Goal: Task Accomplishment & Management: Complete application form

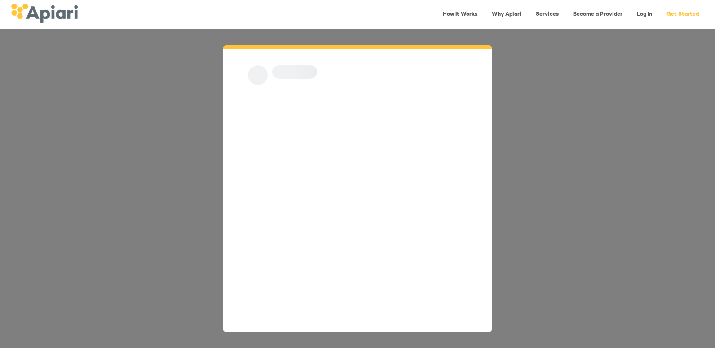
scroll to position [13, 0]
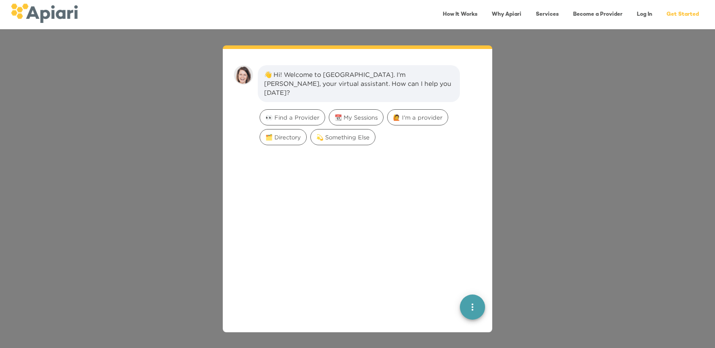
scroll to position [13, 0]
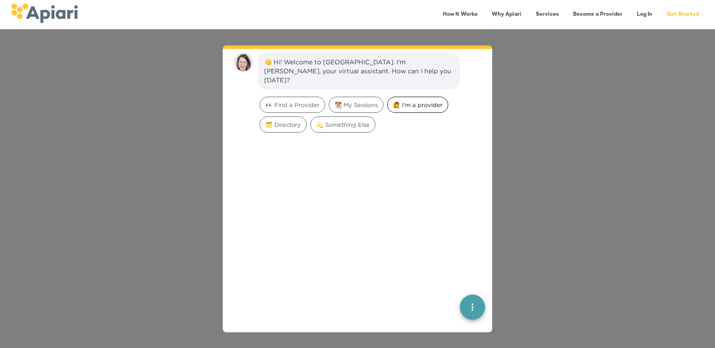
click at [421, 101] on span "🙋 I'm a provider" at bounding box center [418, 105] width 60 height 9
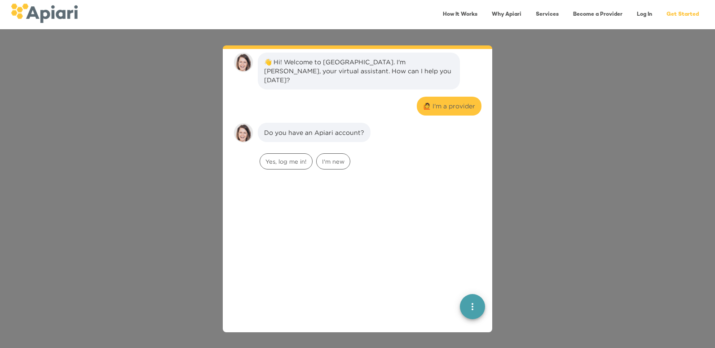
scroll to position [74, 0]
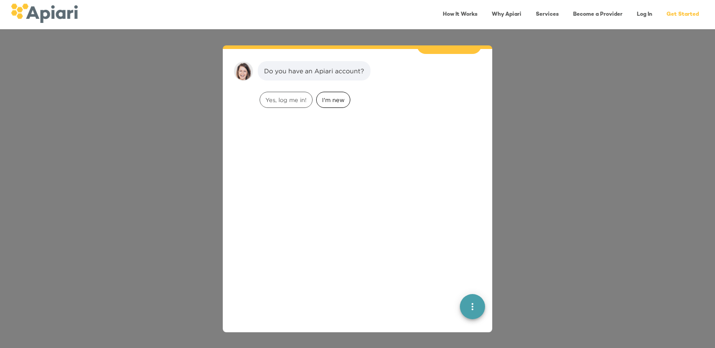
click at [327, 96] on span "I'm new" at bounding box center [333, 100] width 33 height 9
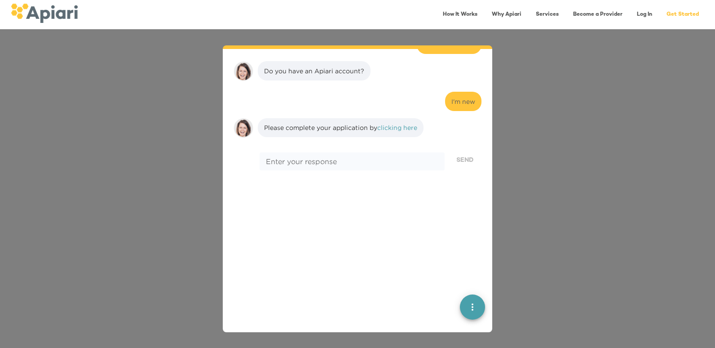
scroll to position [131, 0]
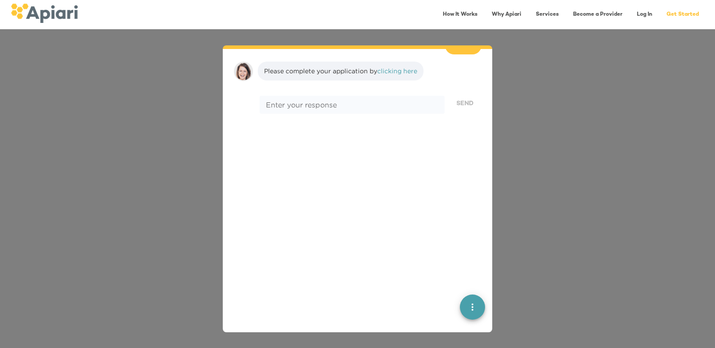
click at [397, 67] on link "clicking here" at bounding box center [397, 70] width 40 height 7
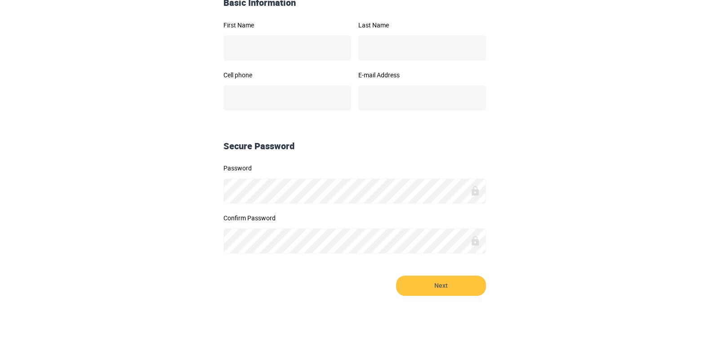
scroll to position [187, 0]
